Goal: Complete application form

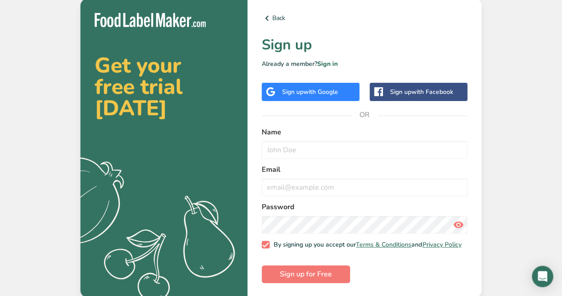
click at [319, 89] on span "with Google" at bounding box center [321, 92] width 35 height 8
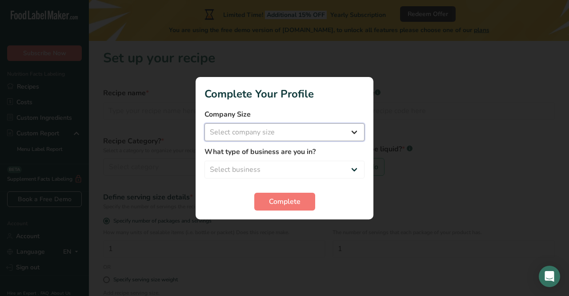
click at [301, 140] on select "Select company size Fewer than 10 Employees 10 to 50 Employees 51 to 500 Employ…" at bounding box center [285, 132] width 160 height 18
select select "1"
click at [205, 123] on select "Select company size Fewer than 10 Employees 10 to 50 Employees 51 to 500 Employ…" at bounding box center [285, 132] width 160 height 18
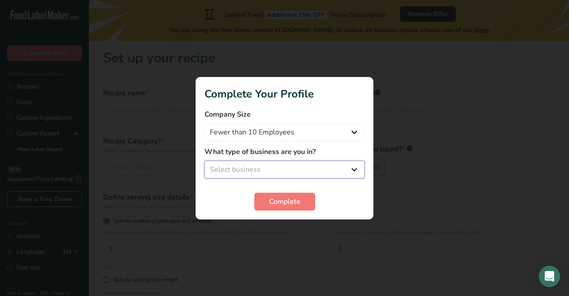
click at [297, 169] on select "Select business Packaged Food Manufacturer Restaurant & Cafe Bakery Meal Plans …" at bounding box center [285, 169] width 160 height 18
select select "5"
click at [205, 160] on select "Select business Packaged Food Manufacturer Restaurant & Cafe Bakery Meal Plans …" at bounding box center [285, 169] width 160 height 18
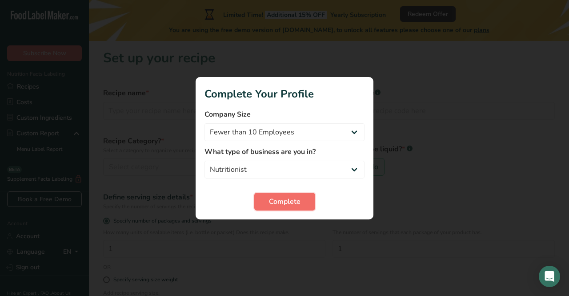
click at [311, 206] on button "Complete" at bounding box center [284, 202] width 61 height 18
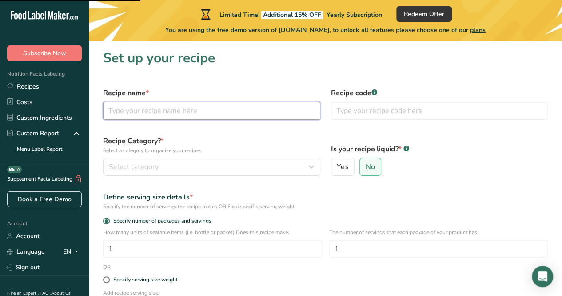
click at [184, 117] on input "text" at bounding box center [211, 111] width 217 height 18
